Goal: Transaction & Acquisition: Purchase product/service

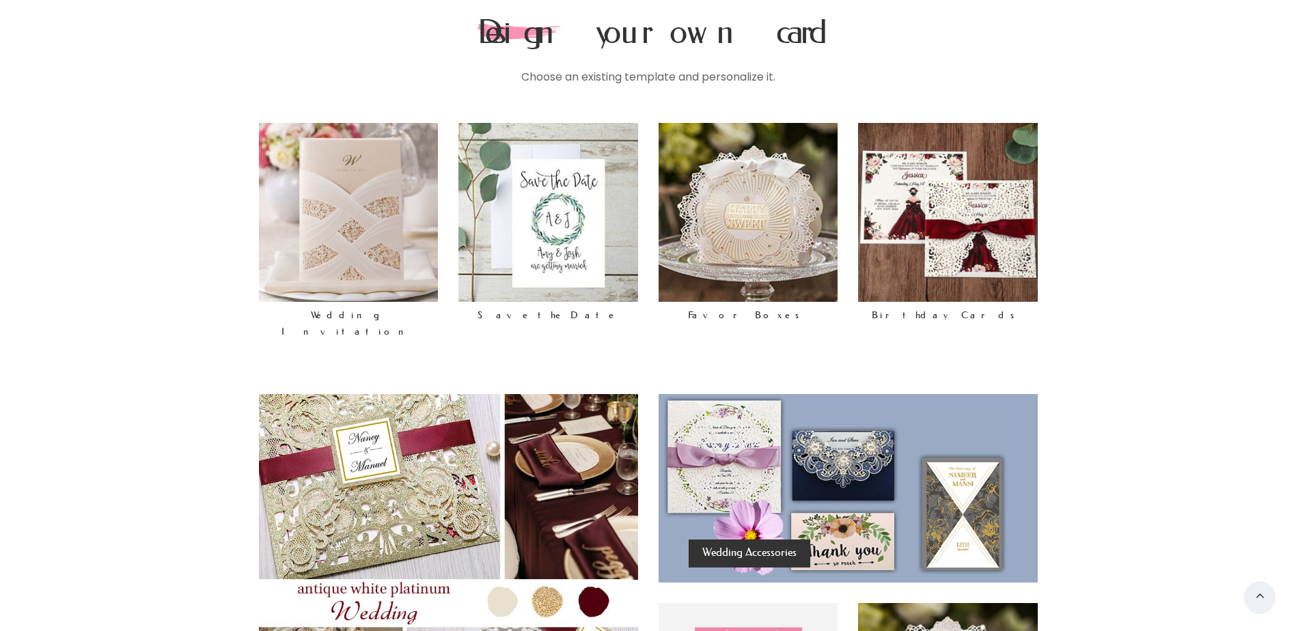
scroll to position [523, 0]
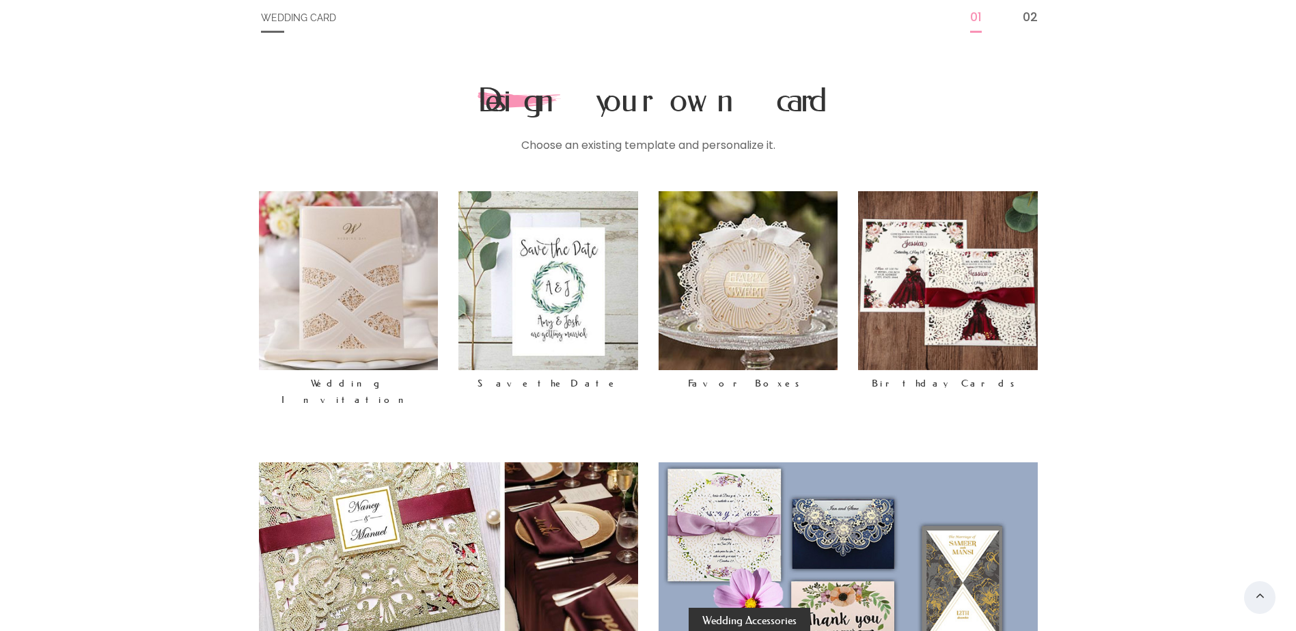
click at [333, 292] on img at bounding box center [349, 281] width 180 height 180
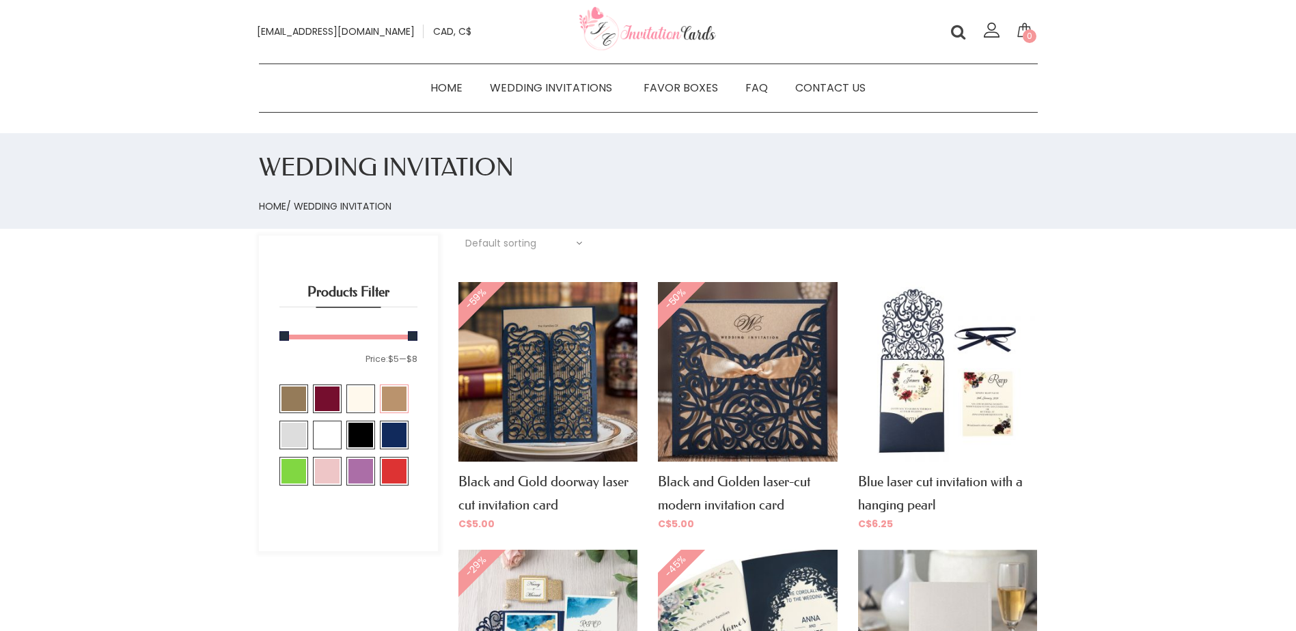
click at [398, 408] on span at bounding box center [394, 399] width 25 height 25
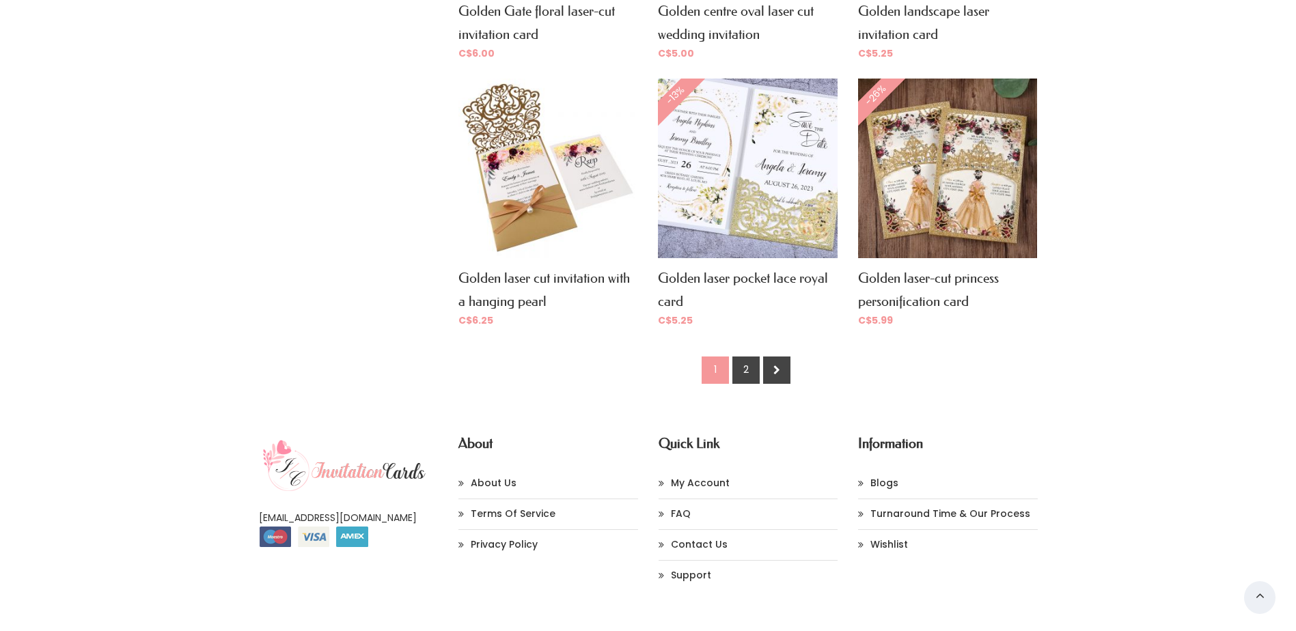
scroll to position [1093, 0]
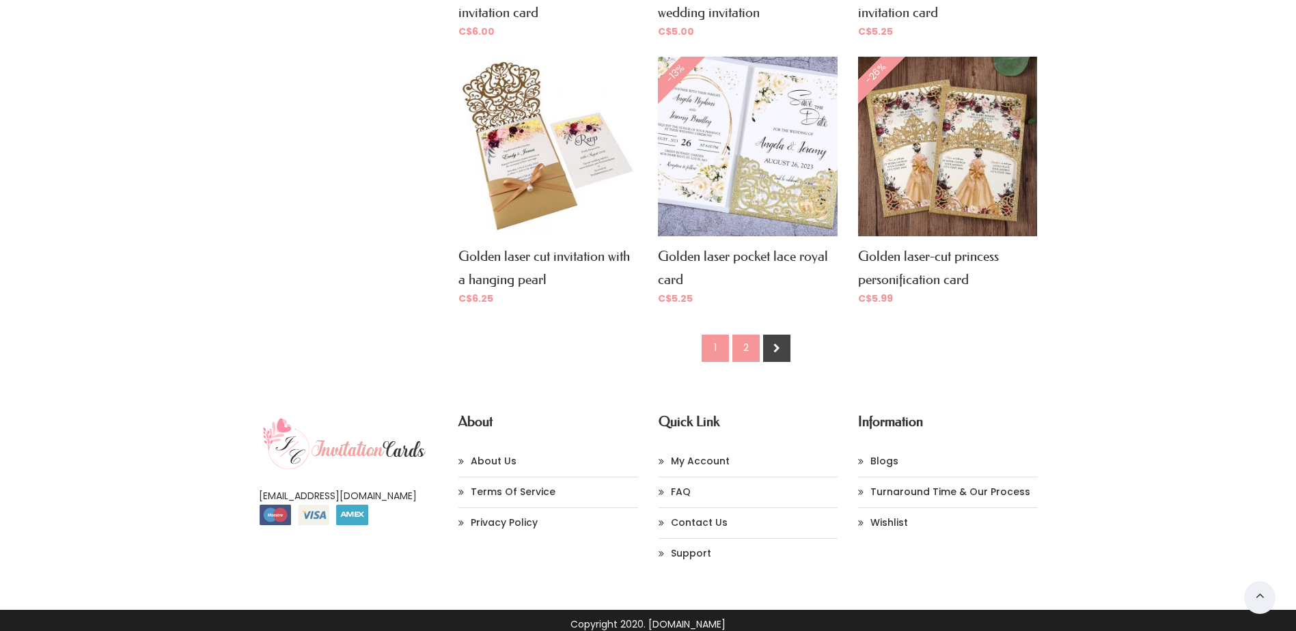
click at [745, 348] on link "2" at bounding box center [745, 348] width 27 height 27
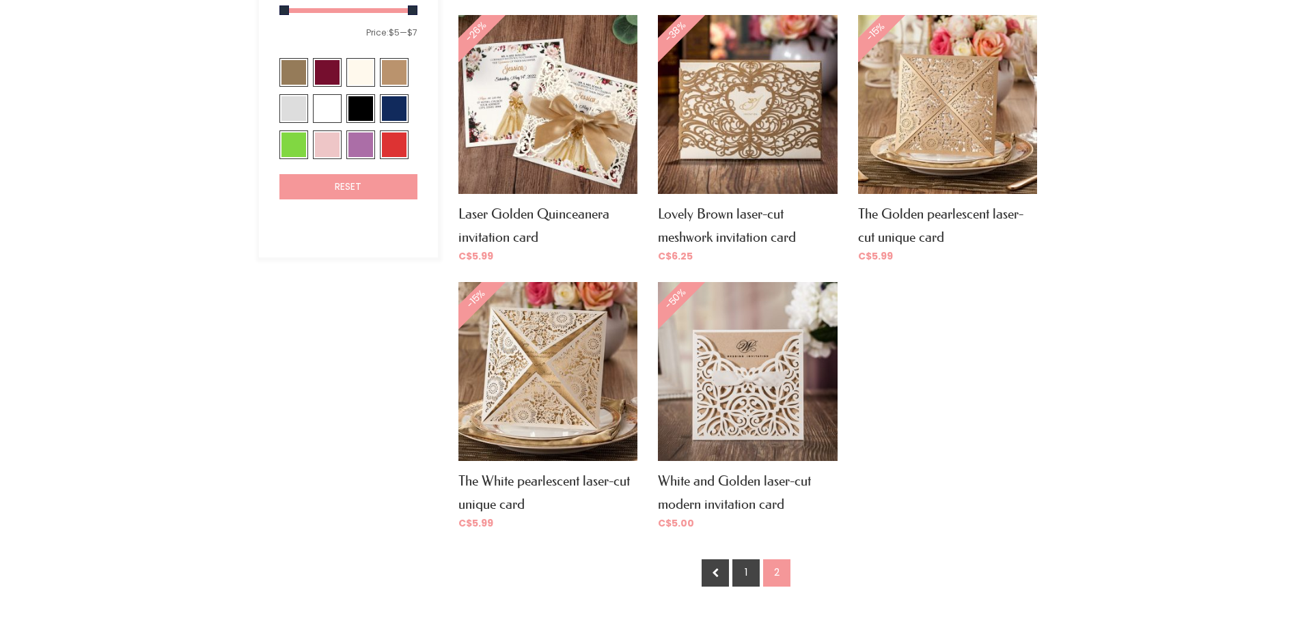
scroll to position [342, 0]
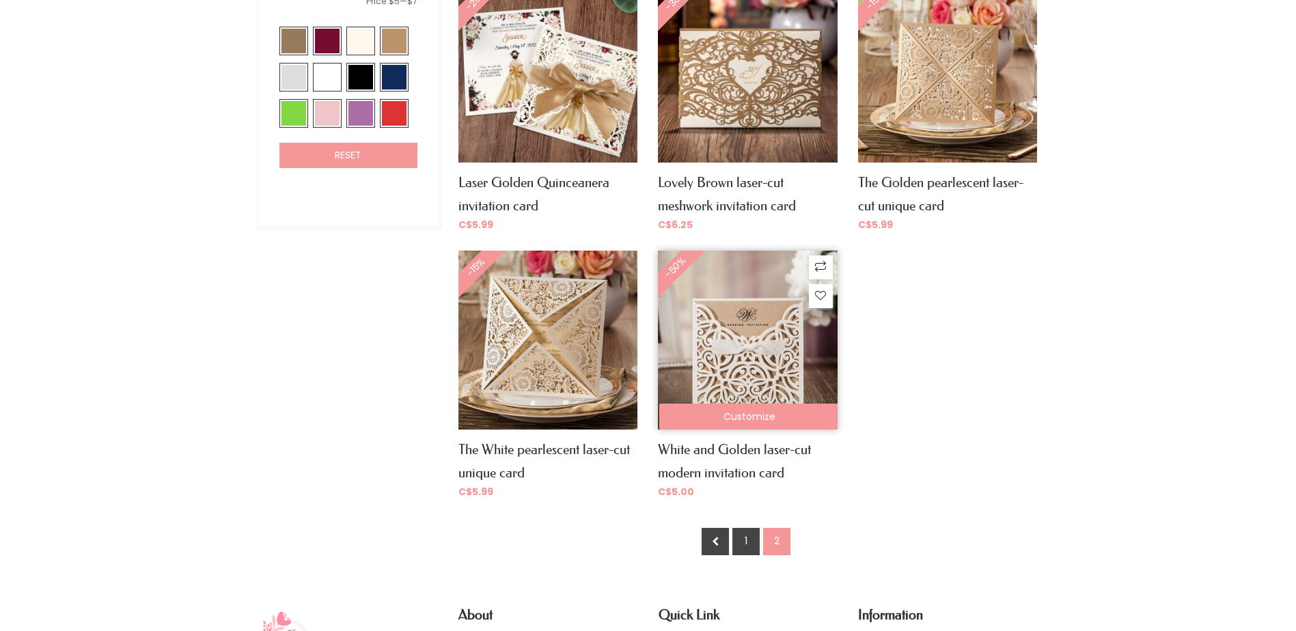
click at [754, 376] on img at bounding box center [747, 340] width 179 height 179
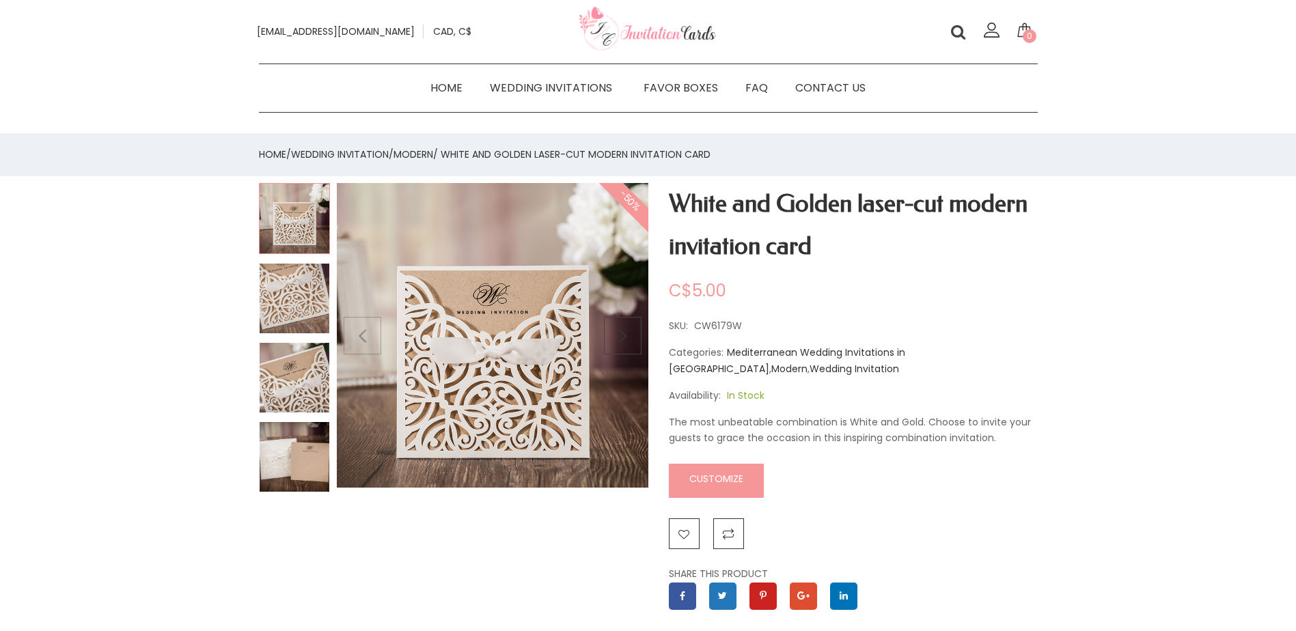
click at [297, 295] on img at bounding box center [294, 298] width 71 height 71
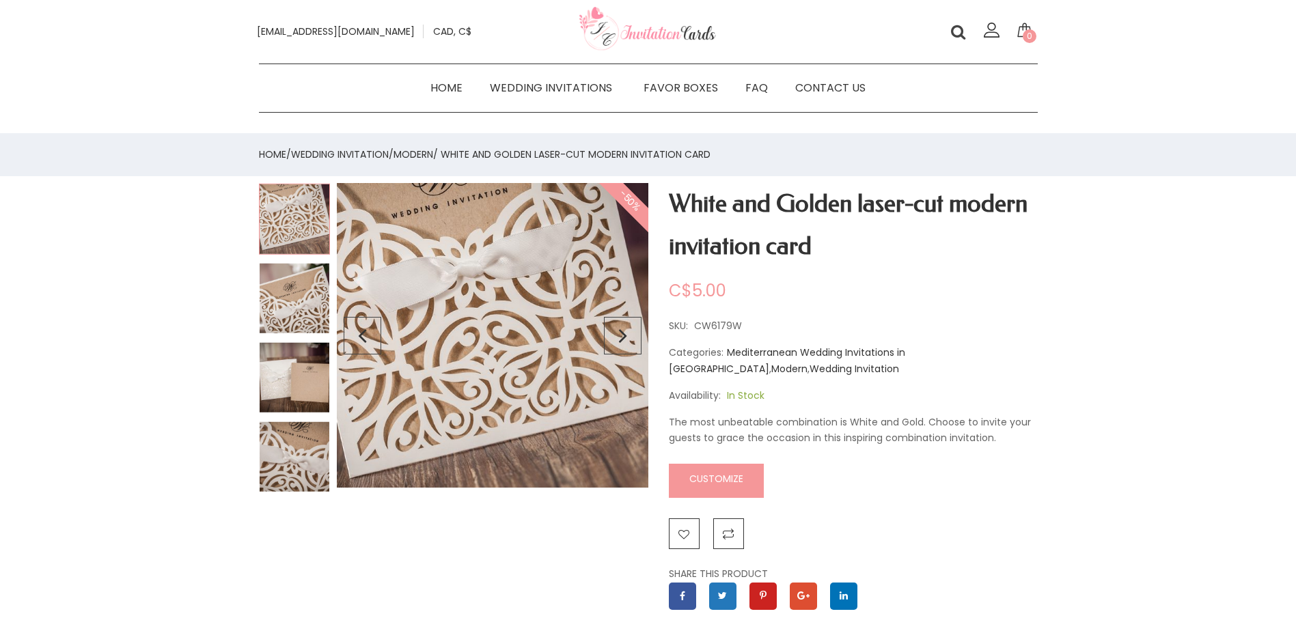
click at [293, 330] on img at bounding box center [294, 298] width 71 height 71
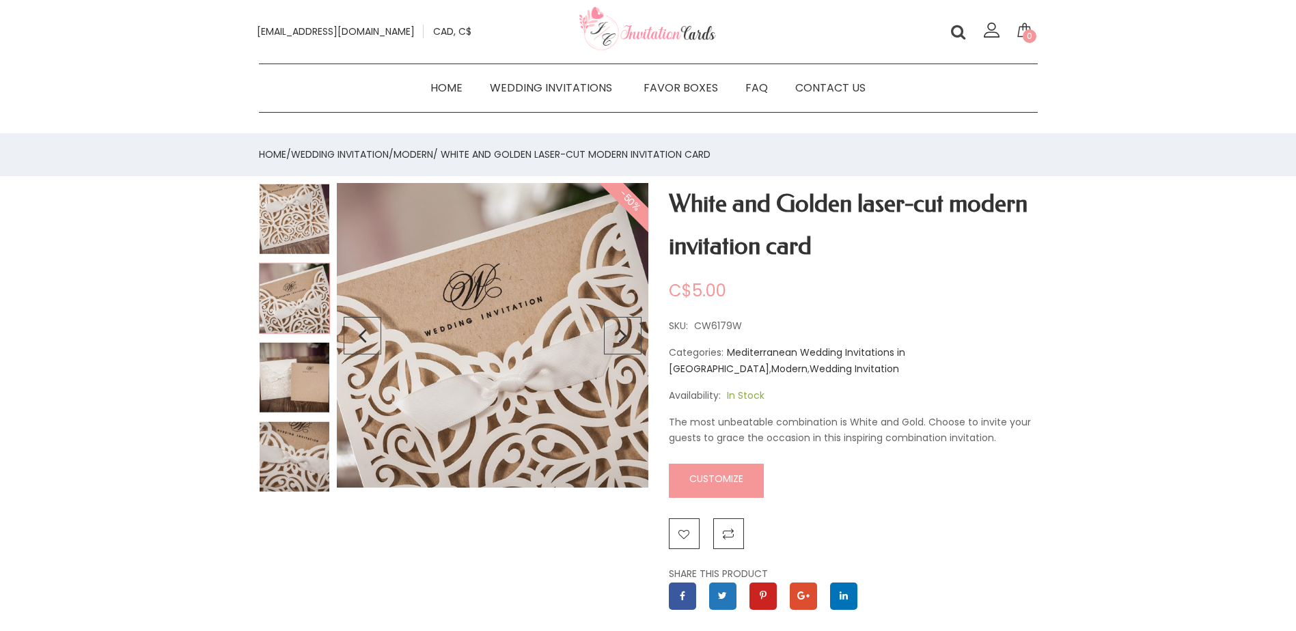
click at [292, 371] on img at bounding box center [294, 377] width 71 height 71
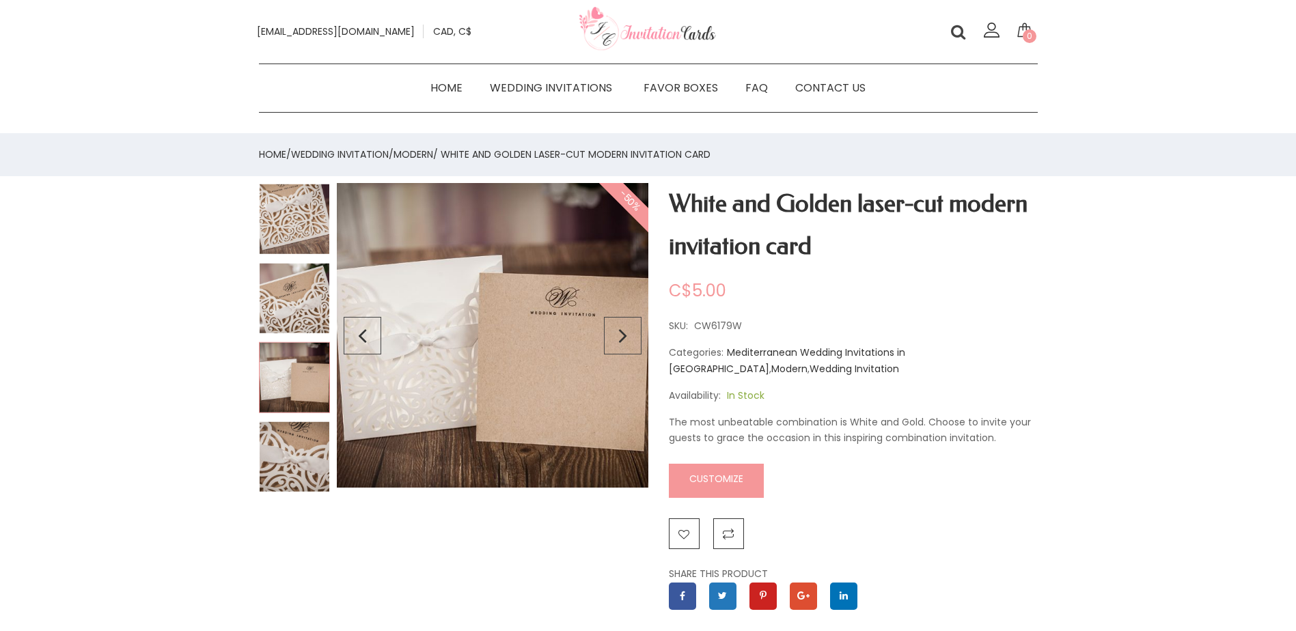
click at [292, 451] on img at bounding box center [294, 457] width 71 height 71
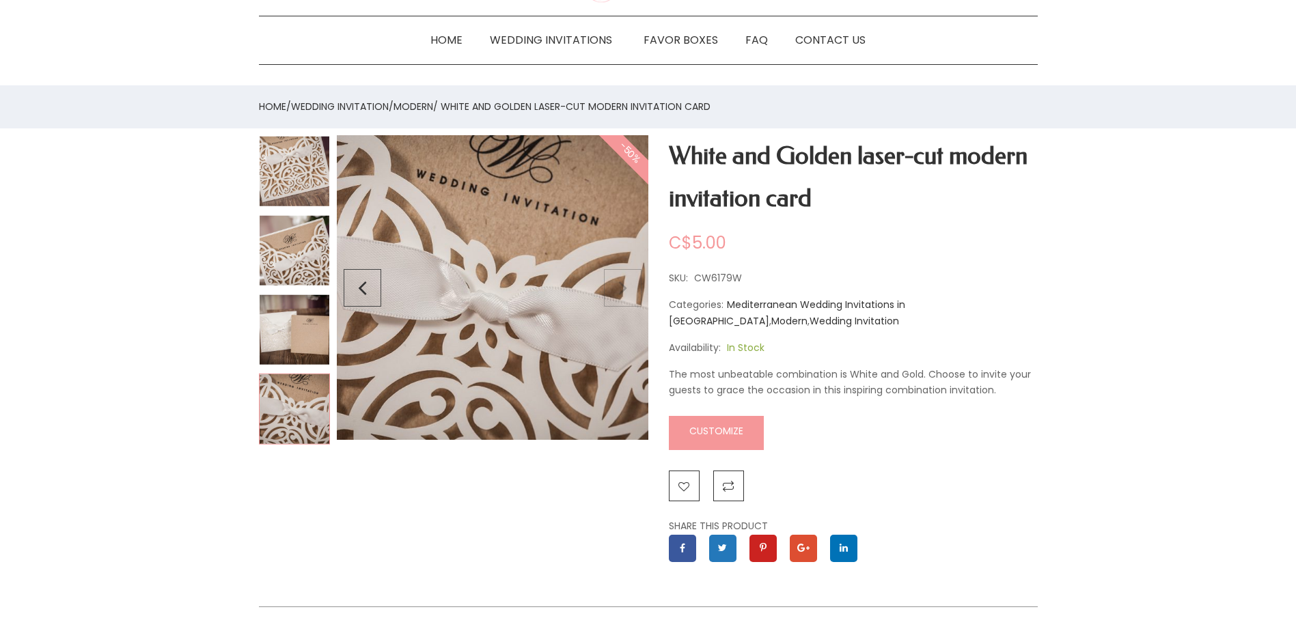
scroll to position [68, 0]
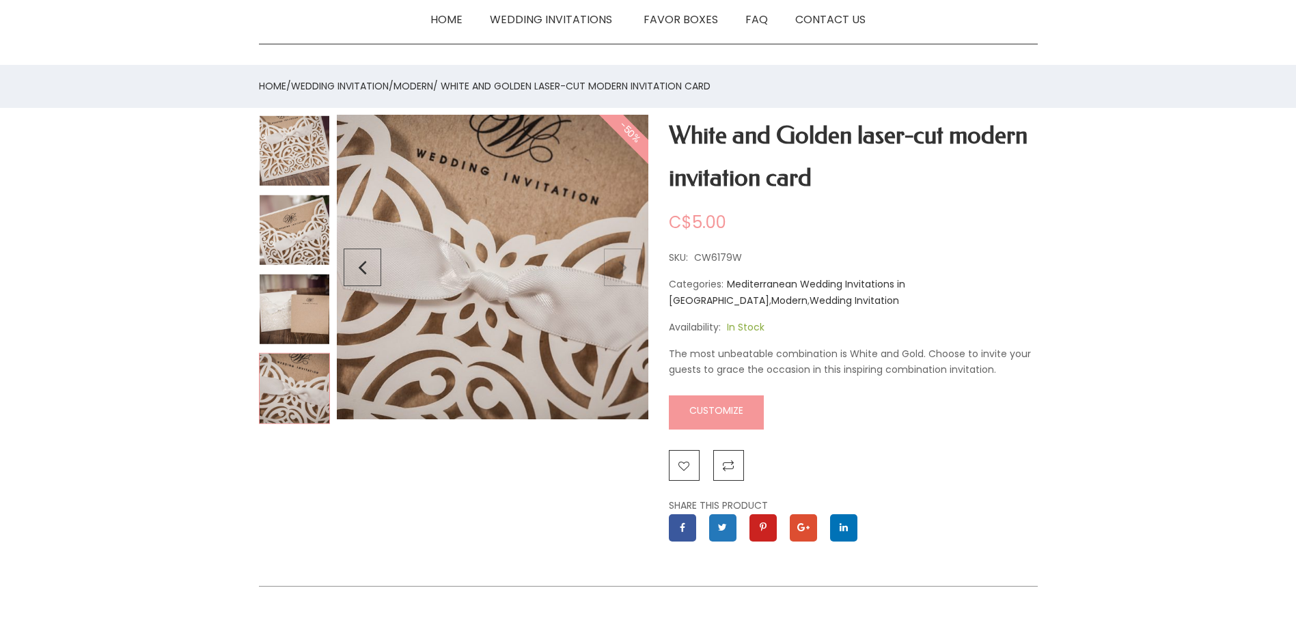
click at [709, 409] on link "Customize" at bounding box center [716, 413] width 95 height 34
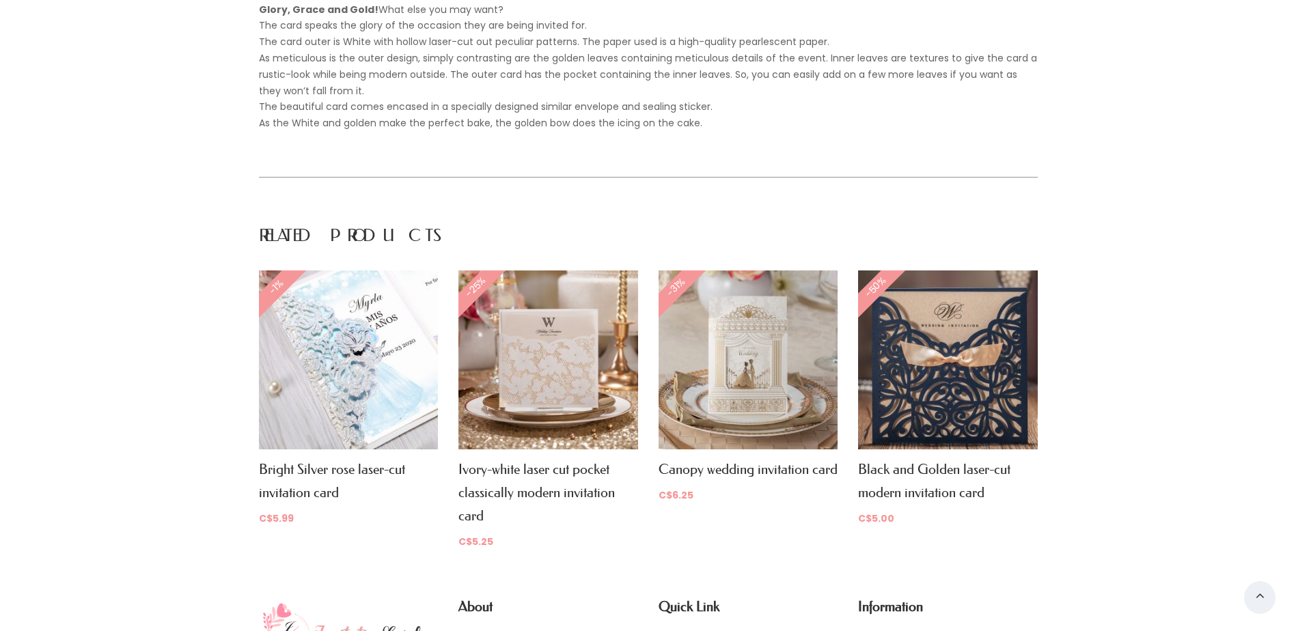
scroll to position [806, 0]
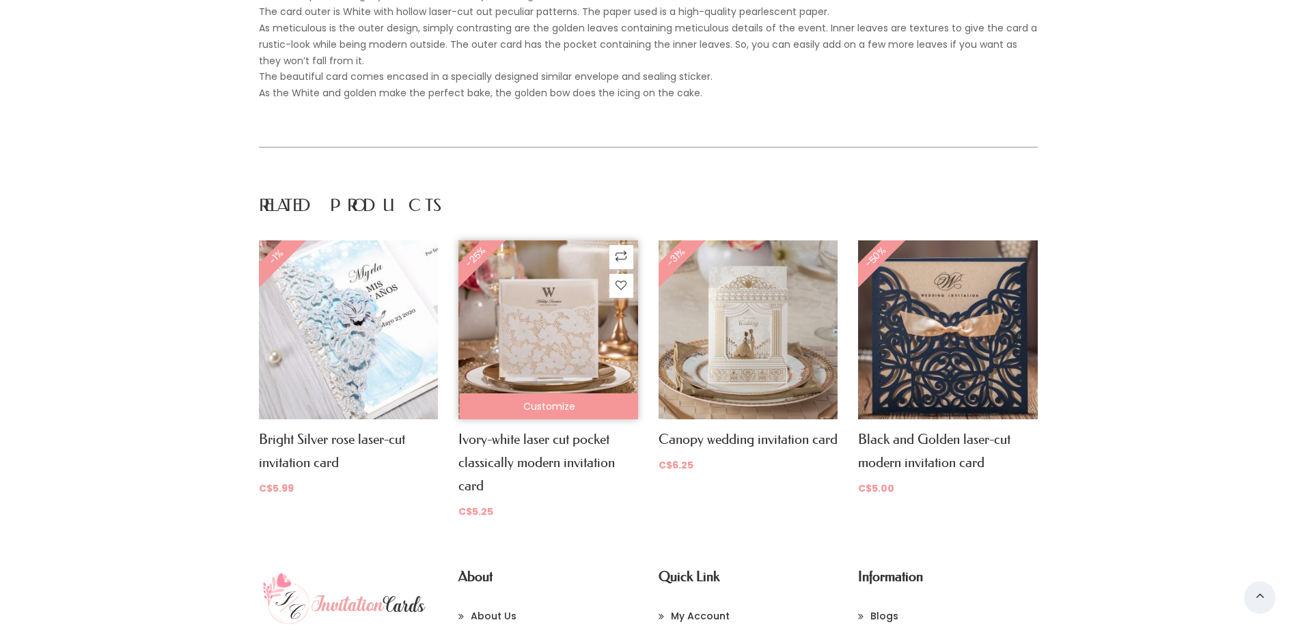
click at [553, 366] on img at bounding box center [548, 331] width 180 height 180
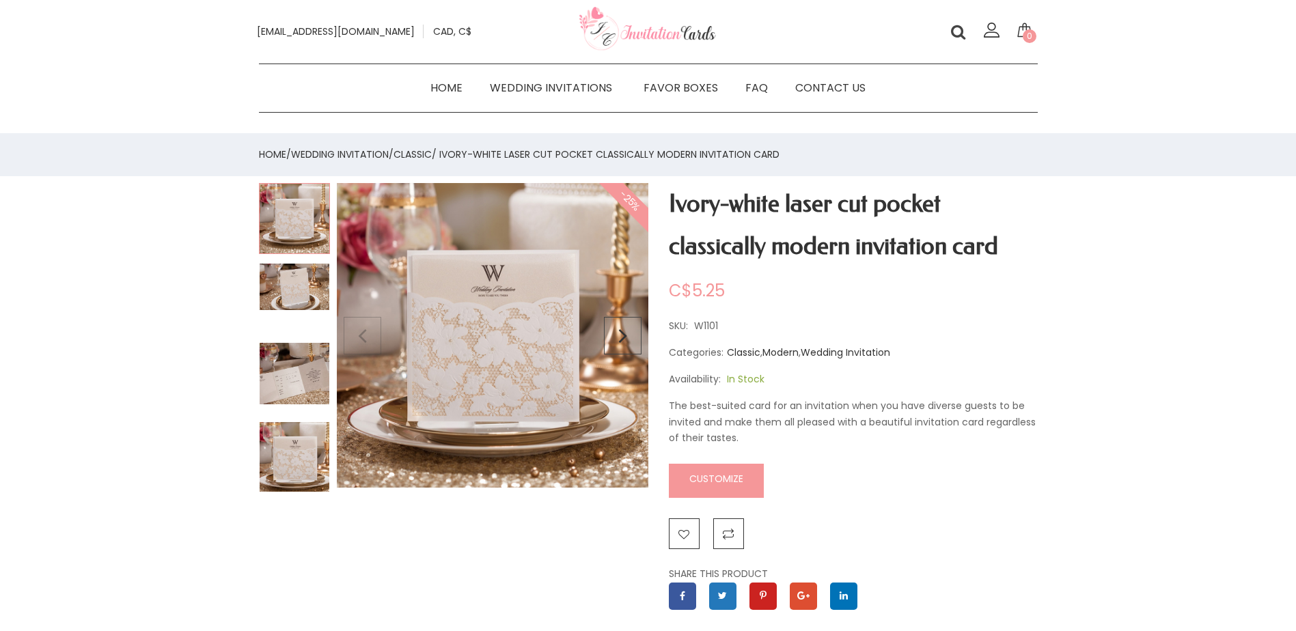
click at [299, 223] on img at bounding box center [294, 218] width 71 height 71
click at [297, 297] on img at bounding box center [294, 287] width 71 height 48
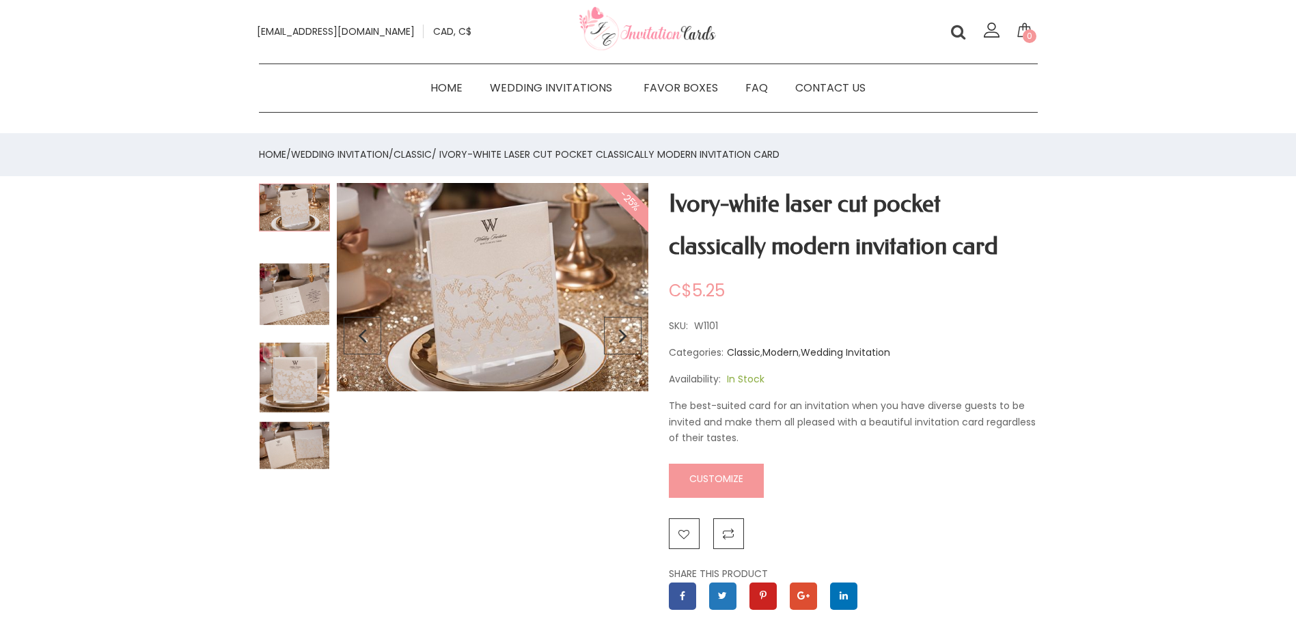
click at [301, 366] on img at bounding box center [294, 377] width 71 height 71
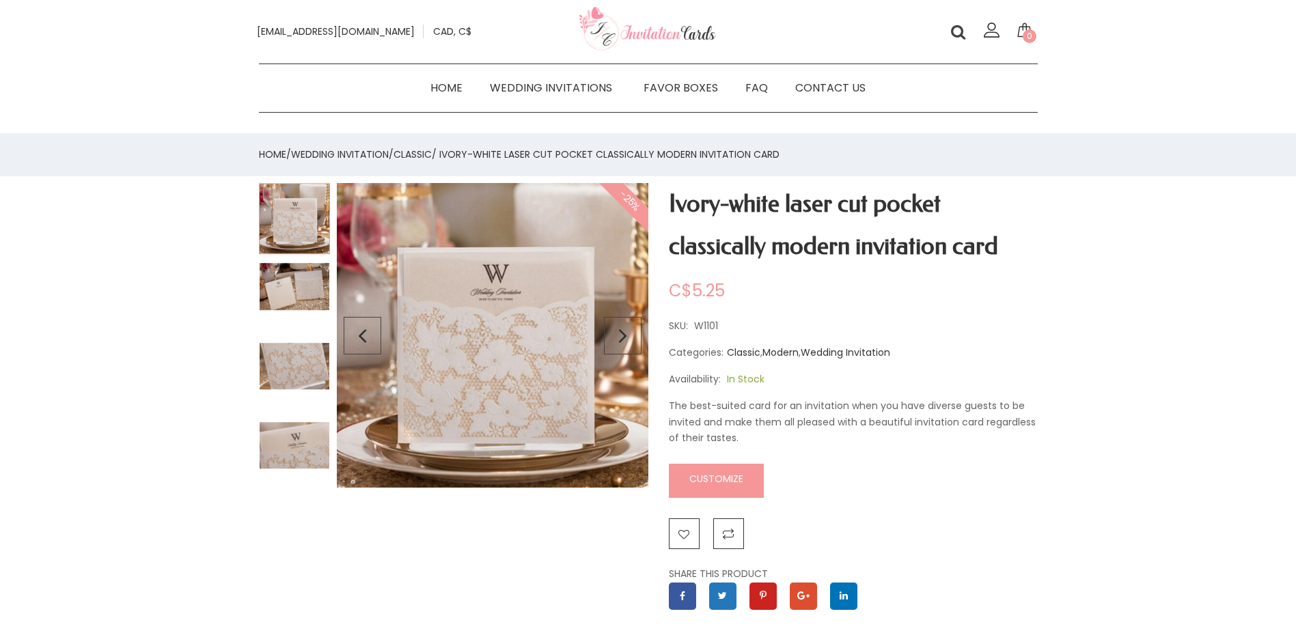
click at [299, 450] on img at bounding box center [294, 446] width 71 height 49
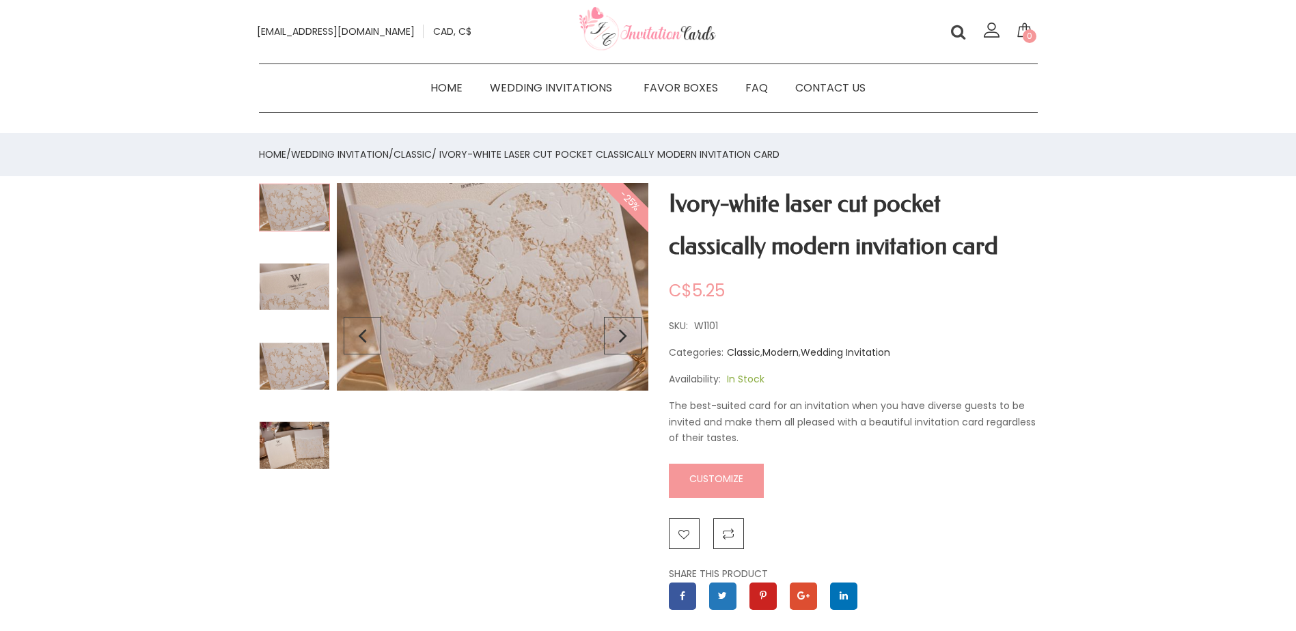
click at [703, 481] on link "Customize" at bounding box center [716, 481] width 95 height 34
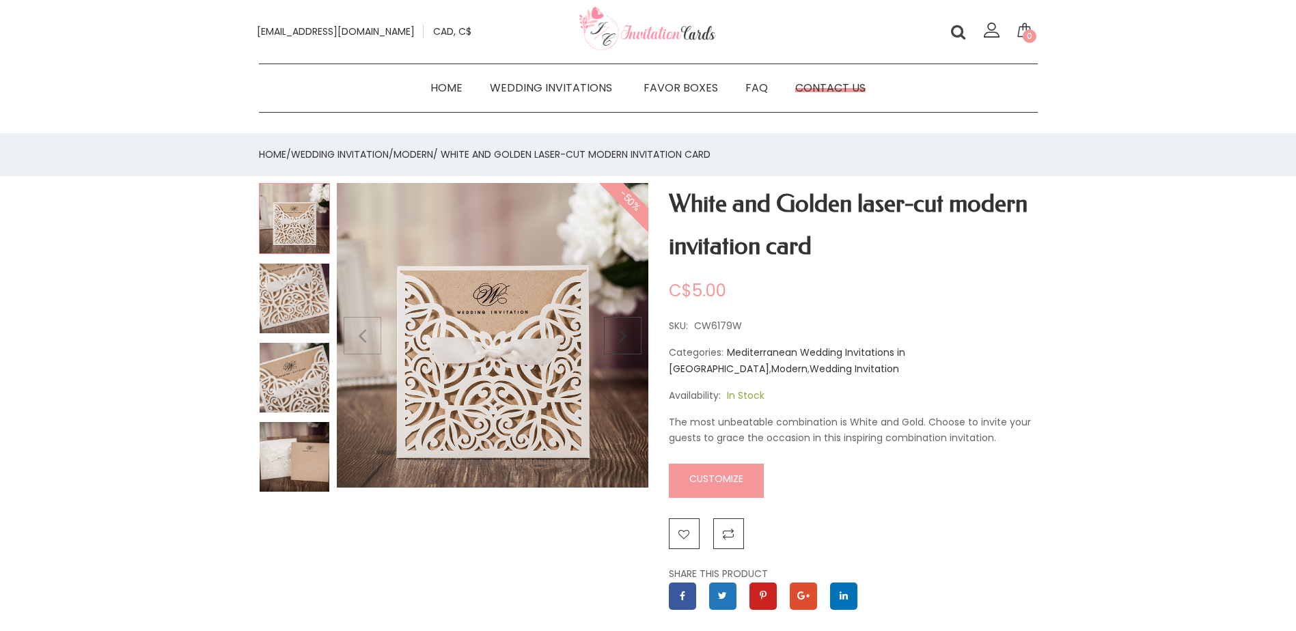
click at [812, 85] on link "Contact Us" at bounding box center [831, 88] width 98 height 20
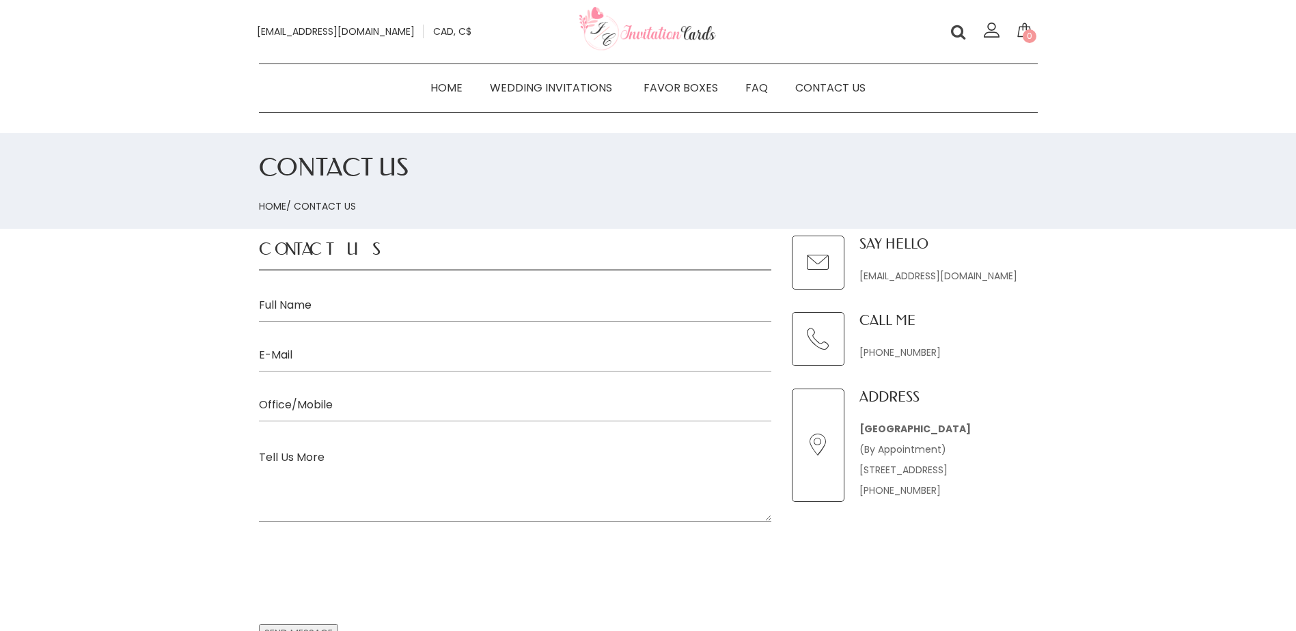
click at [959, 36] on icon at bounding box center [959, 31] width 22 height 22
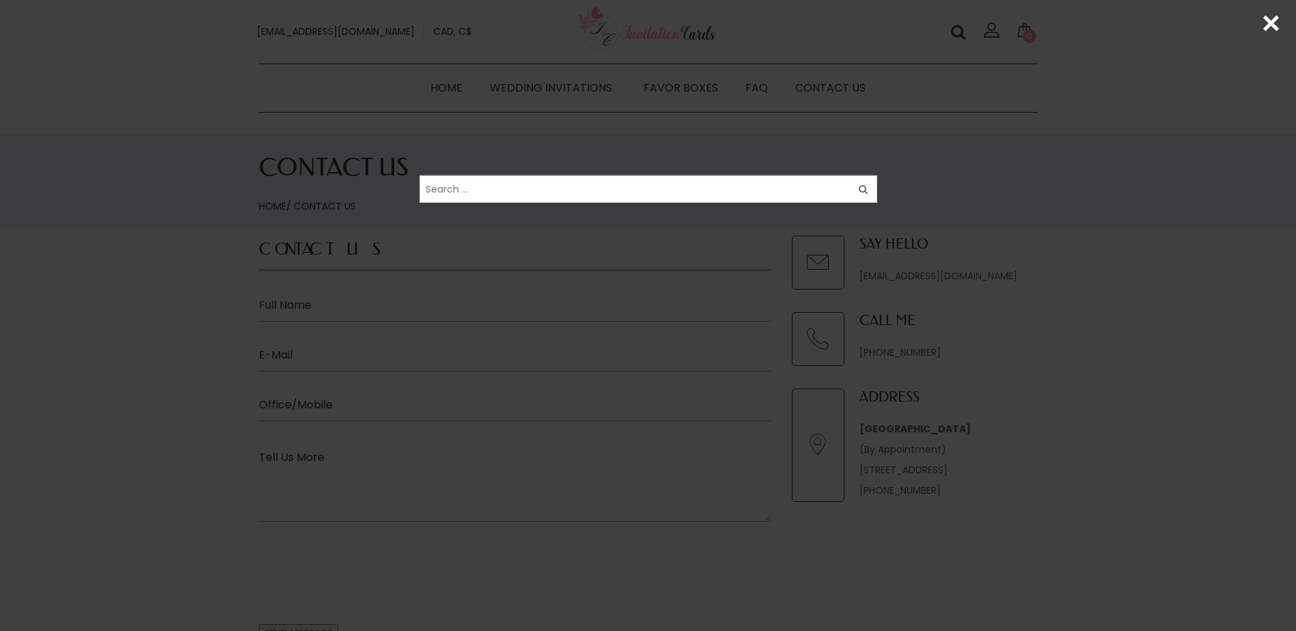
click at [484, 197] on input "Search for:" at bounding box center [649, 189] width 458 height 27
type input "Sample"
click at [877, 175] on input "Search" at bounding box center [877, 175] width 1 height 1
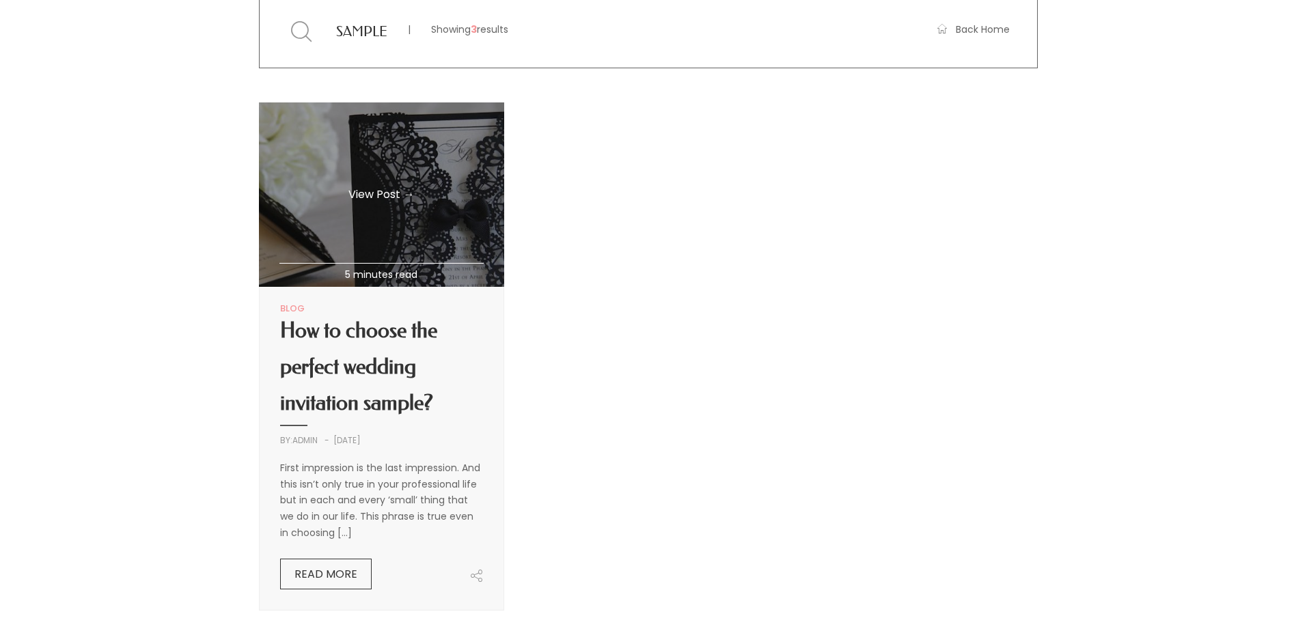
scroll to position [205, 0]
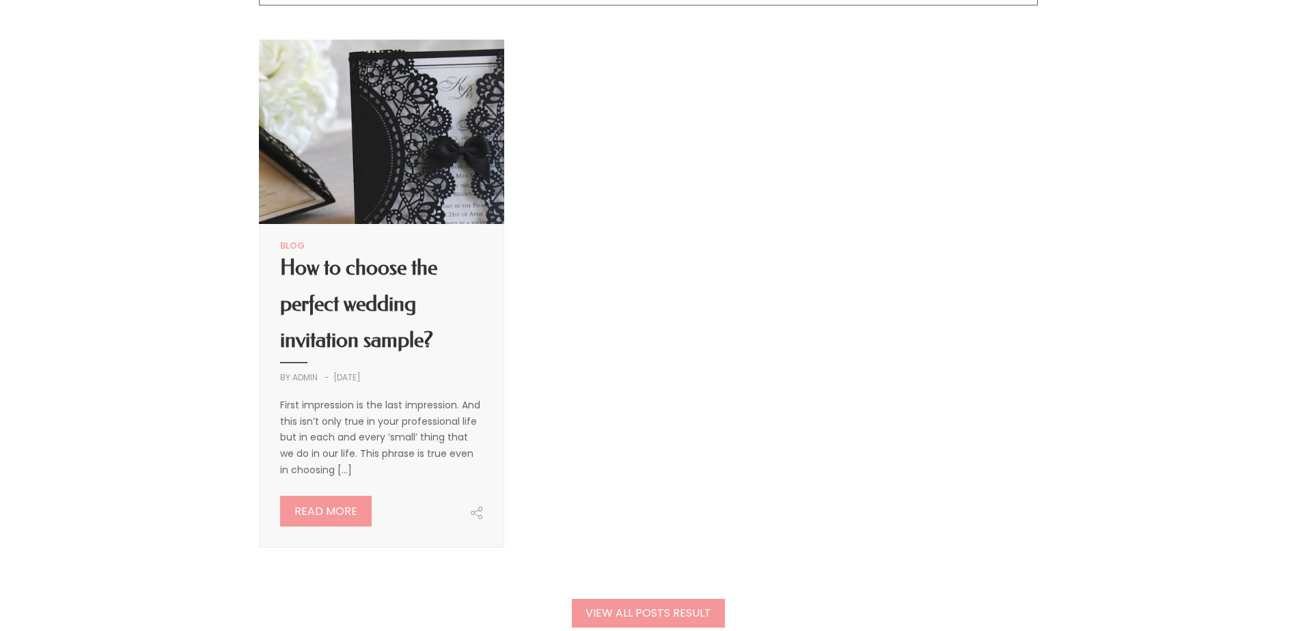
click at [331, 511] on link "Read more" at bounding box center [326, 511] width 92 height 31
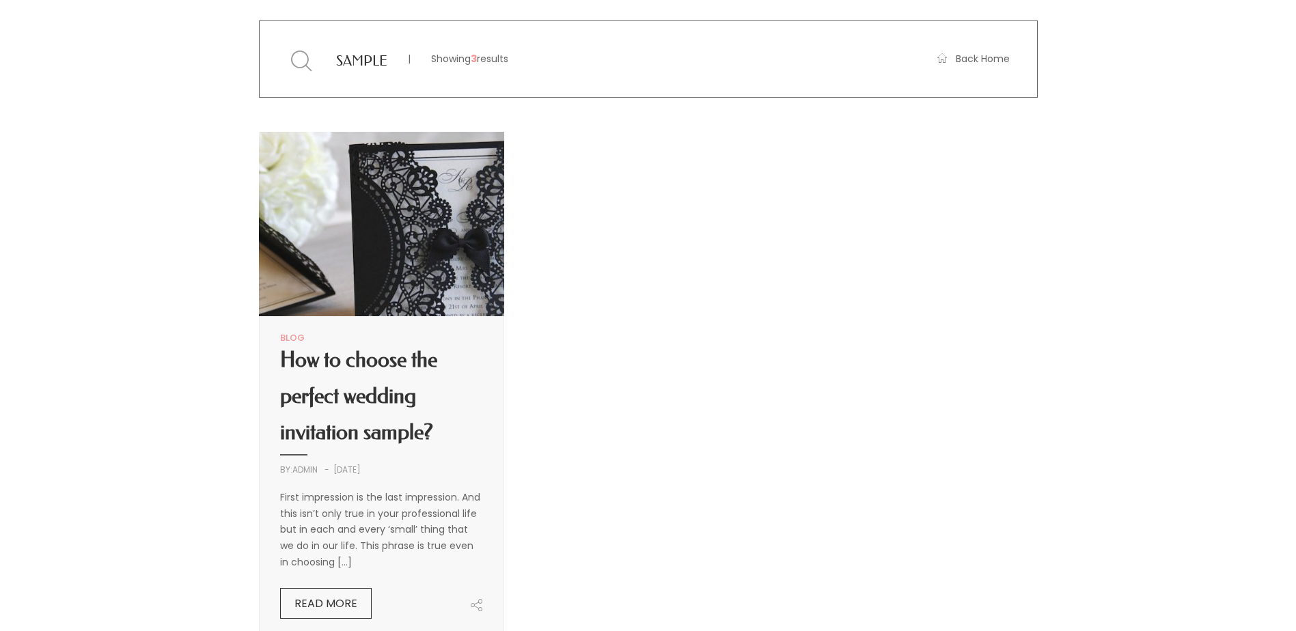
scroll to position [31, 0]
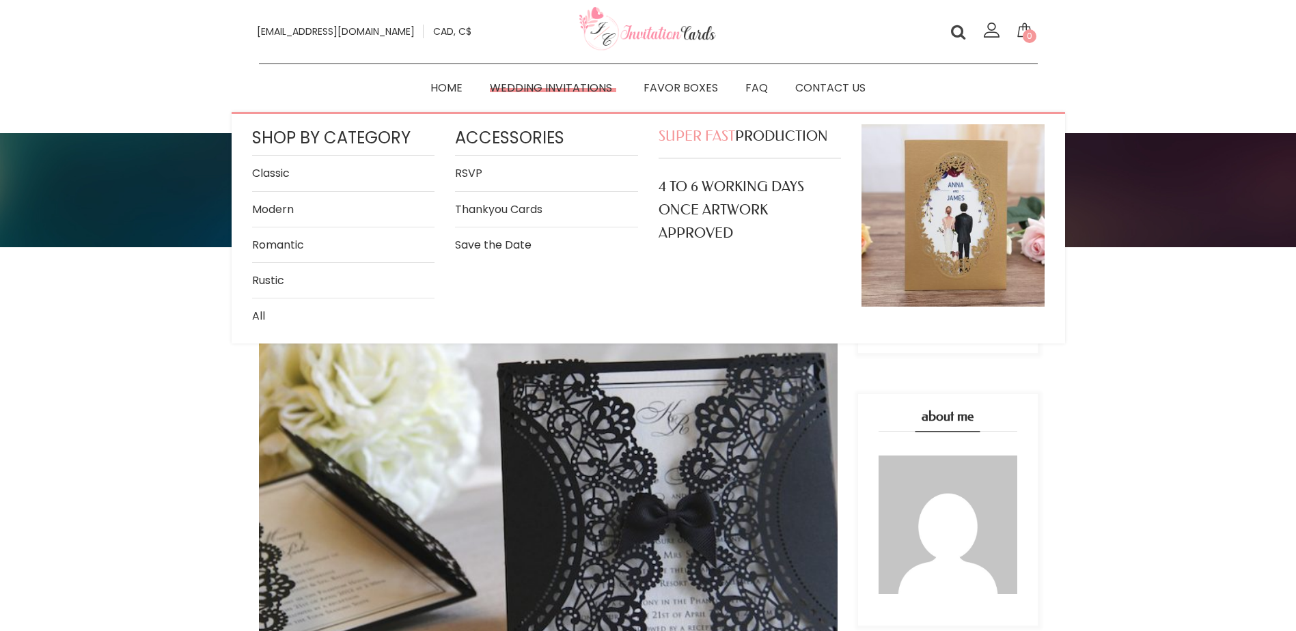
click at [538, 85] on link "Wedding Invitations" at bounding box center [553, 88] width 154 height 20
click at [275, 247] on link "Romantic" at bounding box center [343, 245] width 183 height 18
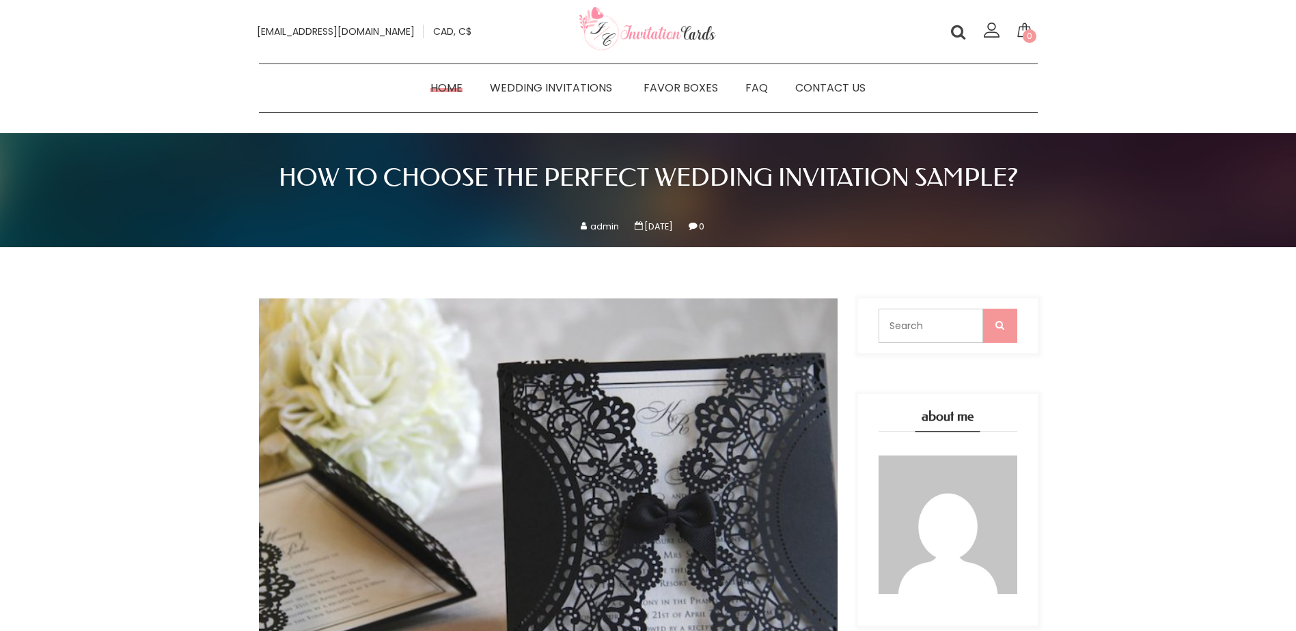
click at [454, 84] on link "Home" at bounding box center [446, 88] width 59 height 20
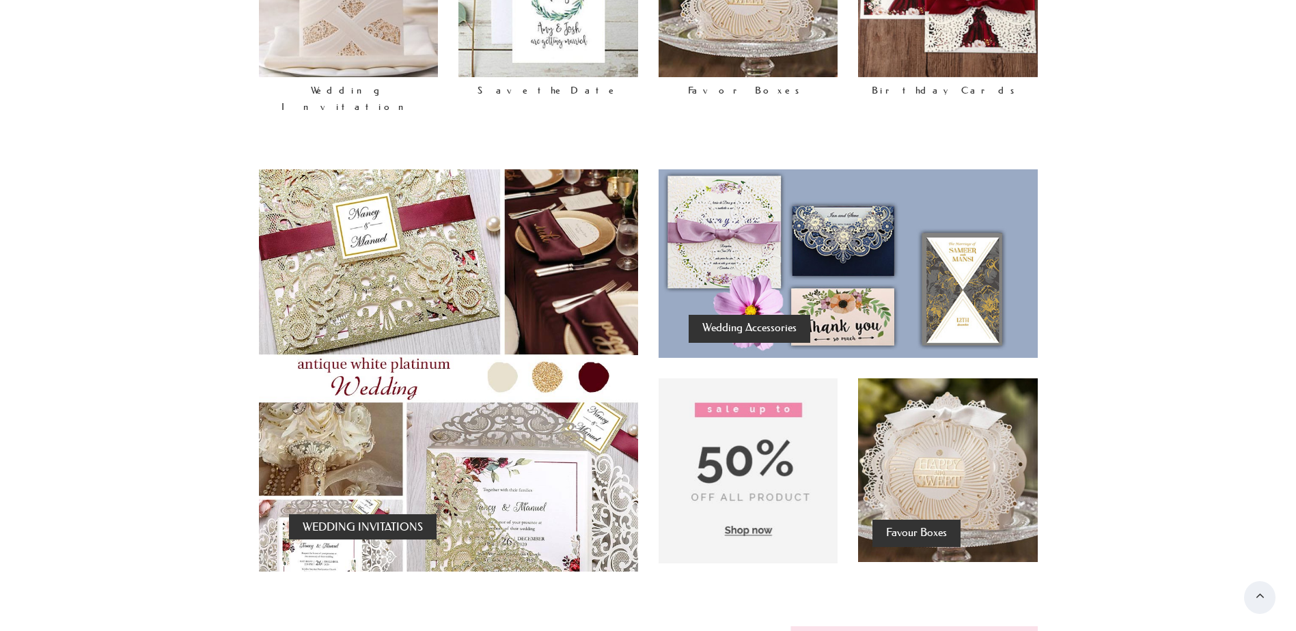
scroll to position [797, 0]
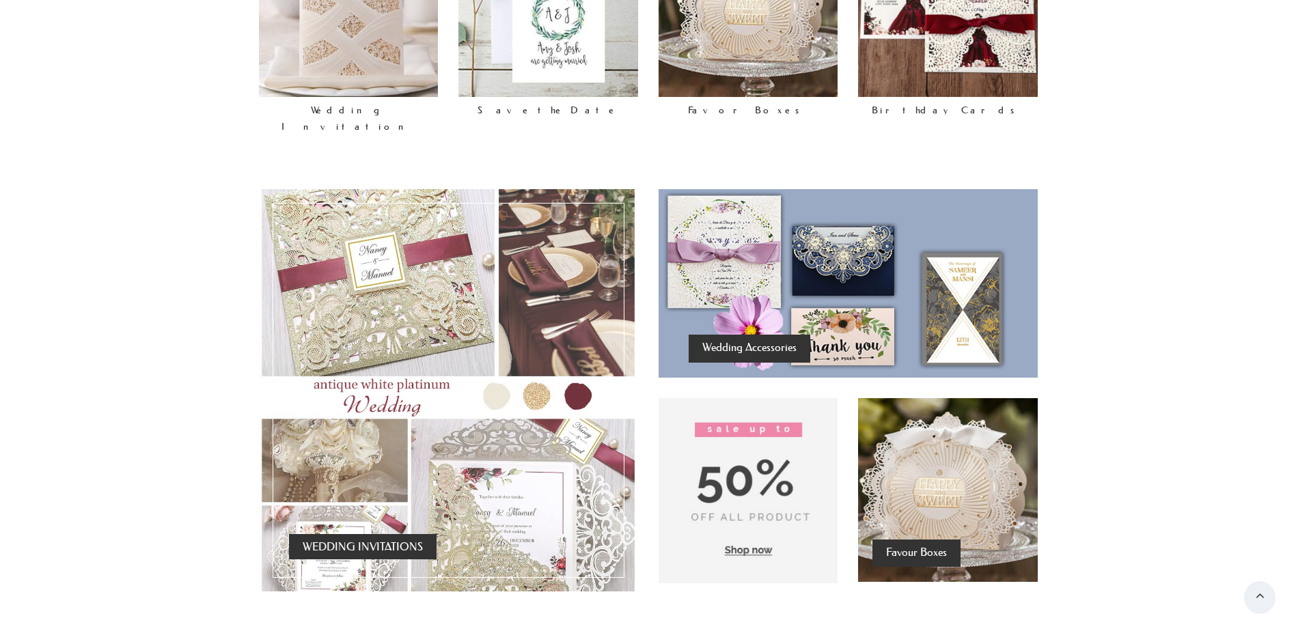
click at [407, 285] on div "WEDDING INVITATIONS" at bounding box center [448, 390] width 379 height 402
